Goal: Task Accomplishment & Management: Complete application form

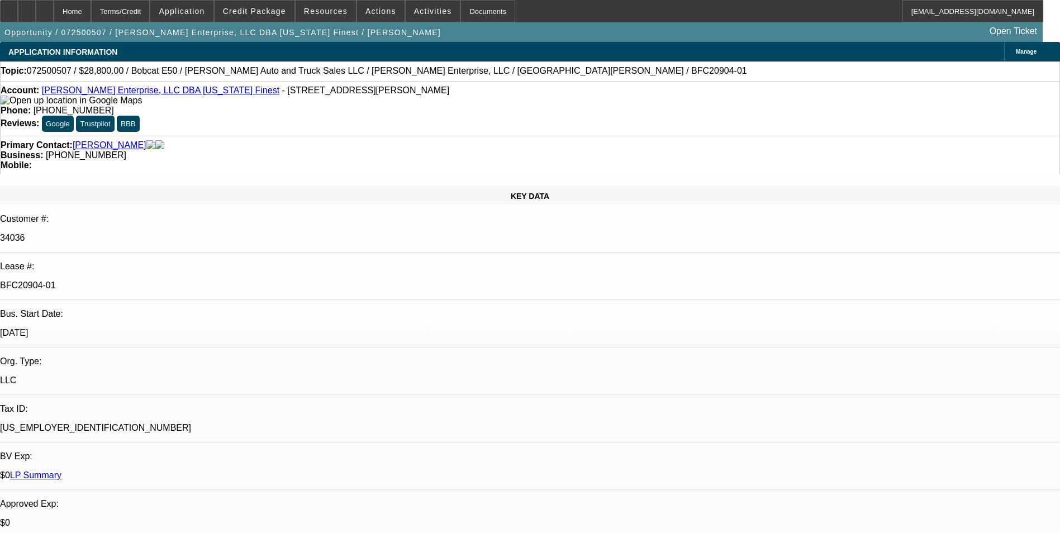
select select "0"
select select "3"
select select "0"
select select "6"
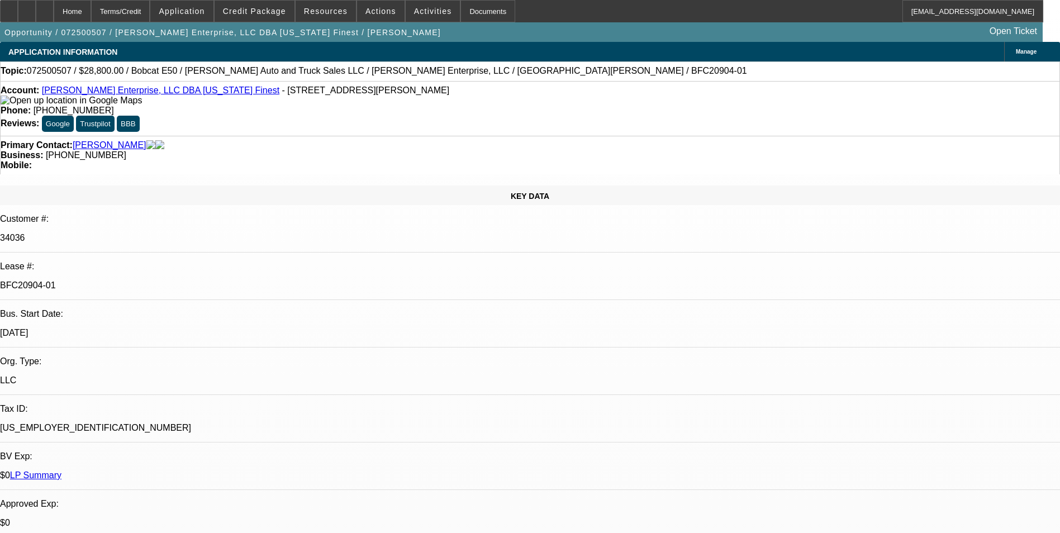
select select "0"
select select "3"
select select "0"
select select "6"
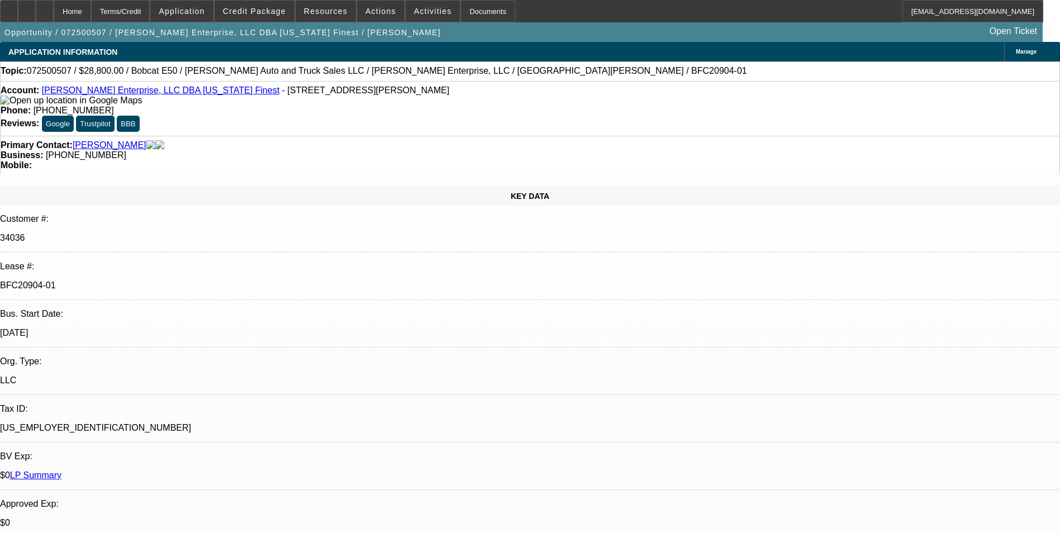
select select "0"
select select "3"
select select "0"
select select "6"
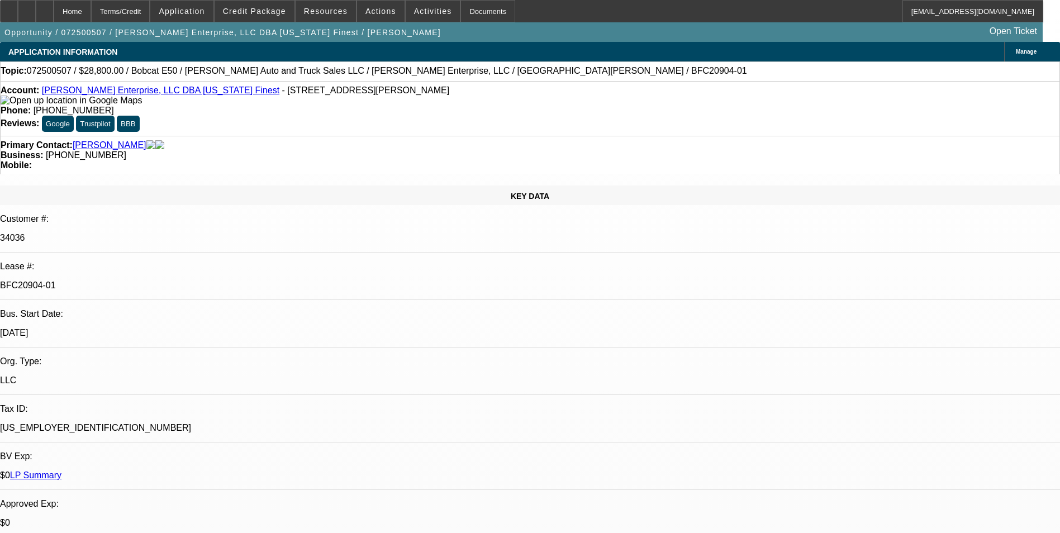
select select "0"
select select "3"
select select "0"
select select "6"
